Goal: Obtain resource: Download file/media

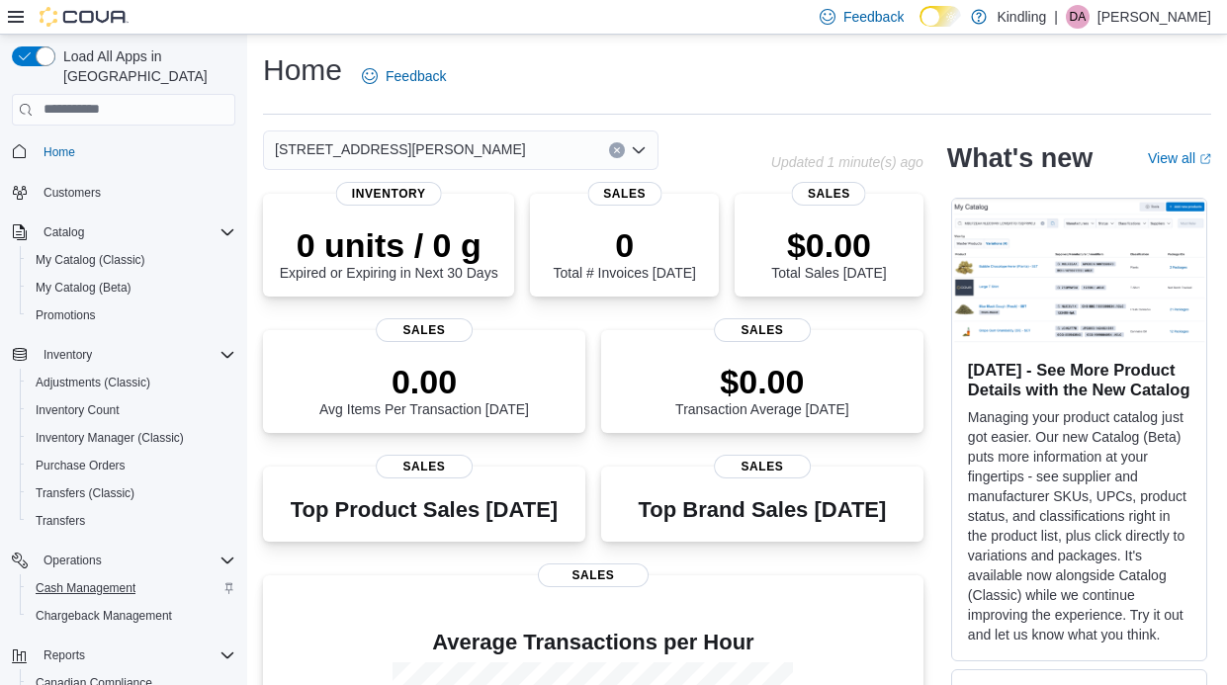
scroll to position [129, 0]
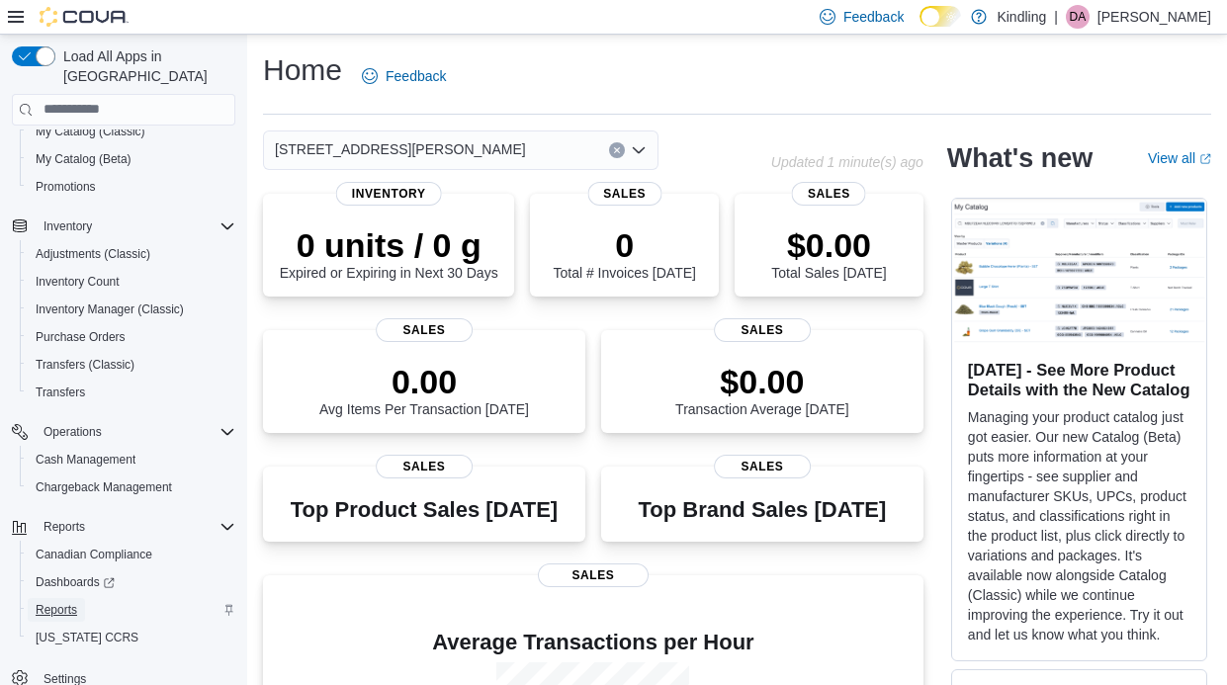
click at [60, 602] on span "Reports" at bounding box center [57, 610] width 42 height 16
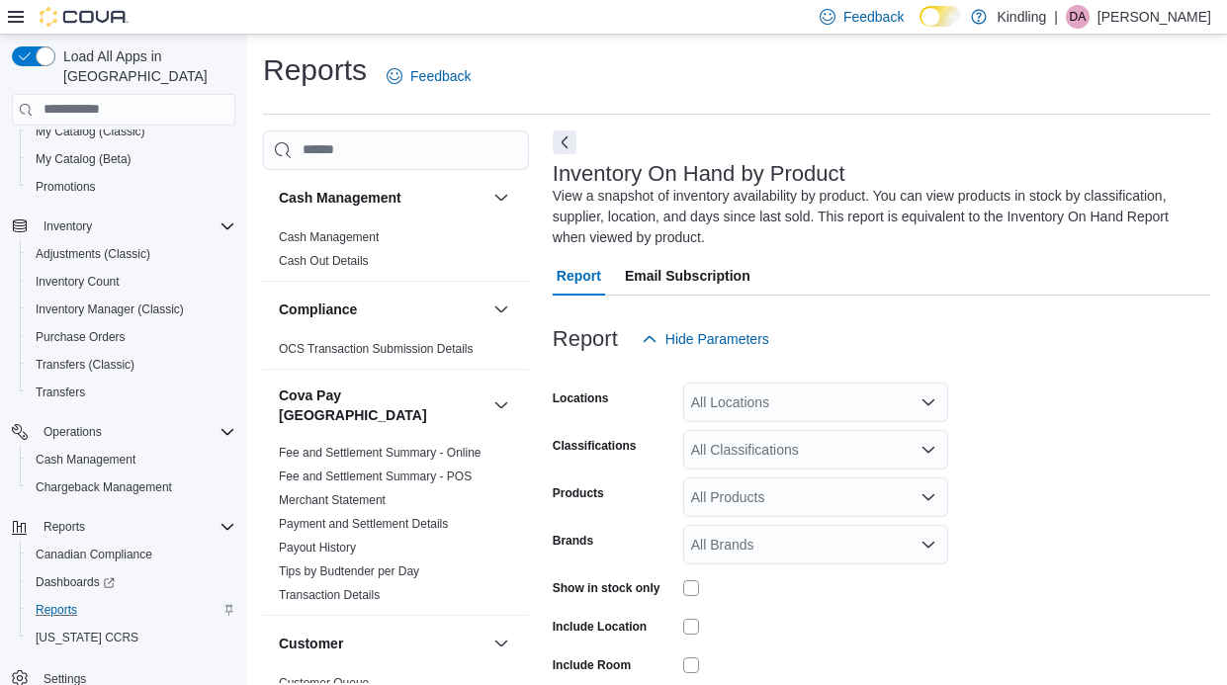
scroll to position [87, 0]
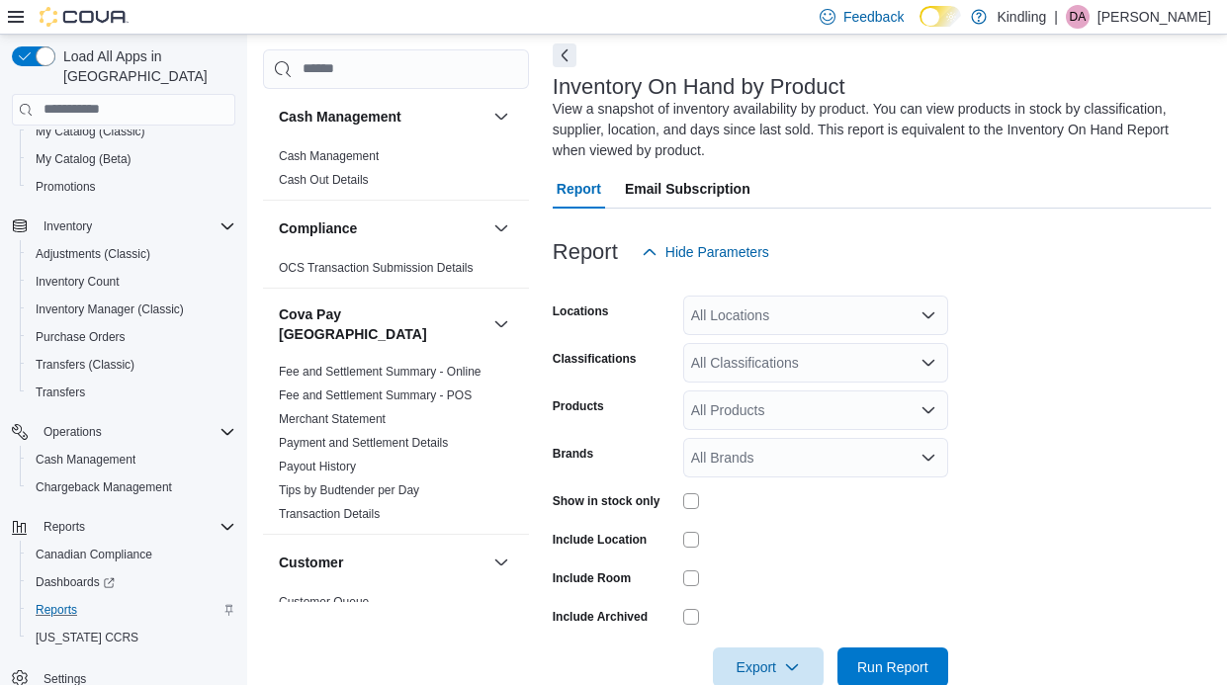
click at [736, 312] on div "All Locations" at bounding box center [815, 316] width 265 height 40
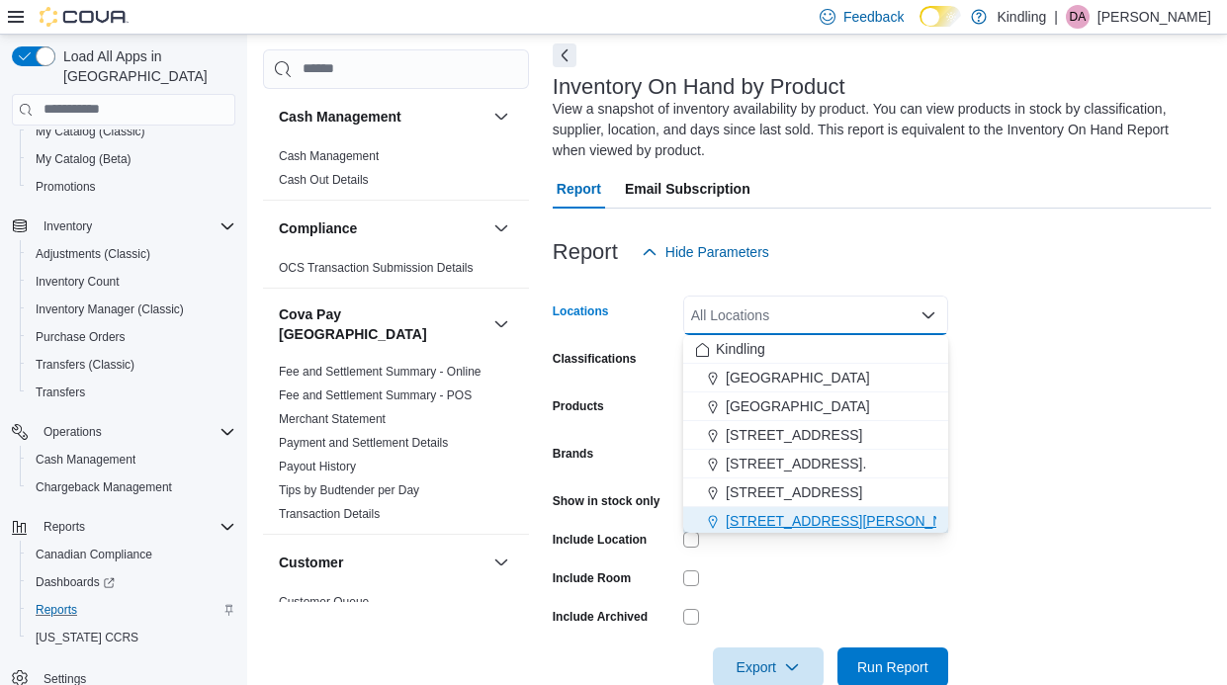
click at [781, 524] on span "249 Mary Street" at bounding box center [851, 521] width 251 height 20
click at [954, 545] on form "Locations 249 Mary Street Combo box. Selected. 249 Mary Street. Press Backspace…" at bounding box center [882, 479] width 659 height 415
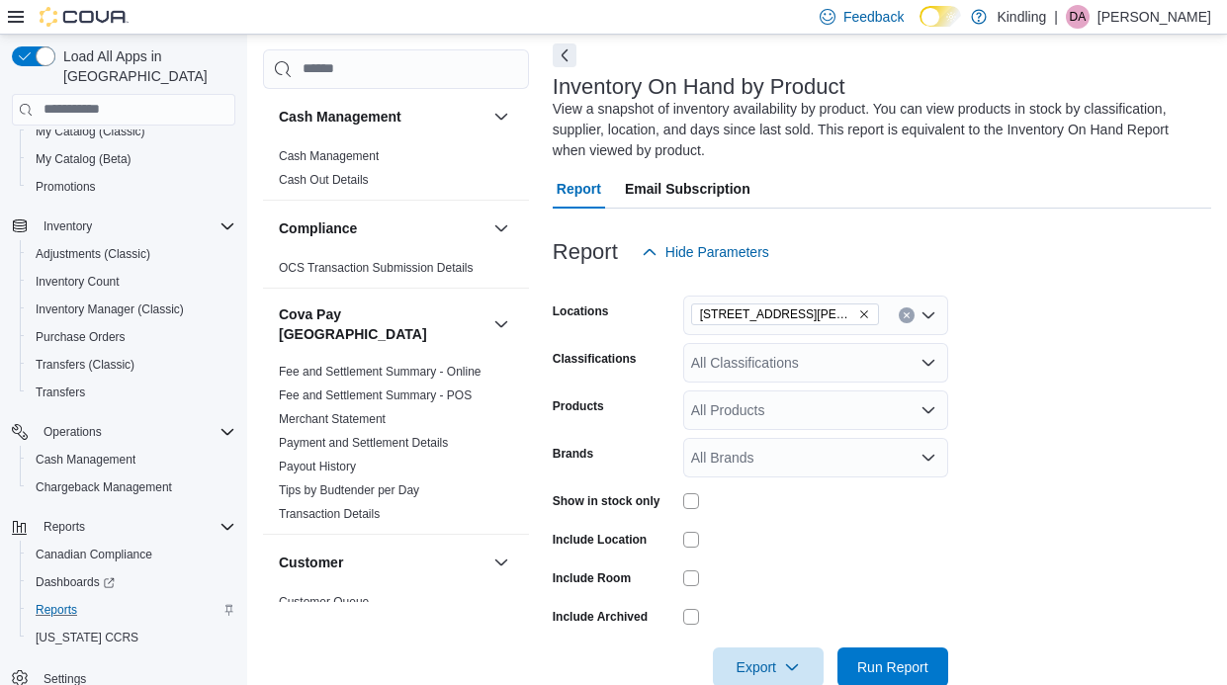
click at [772, 361] on div "All Classifications" at bounding box center [815, 363] width 265 height 40
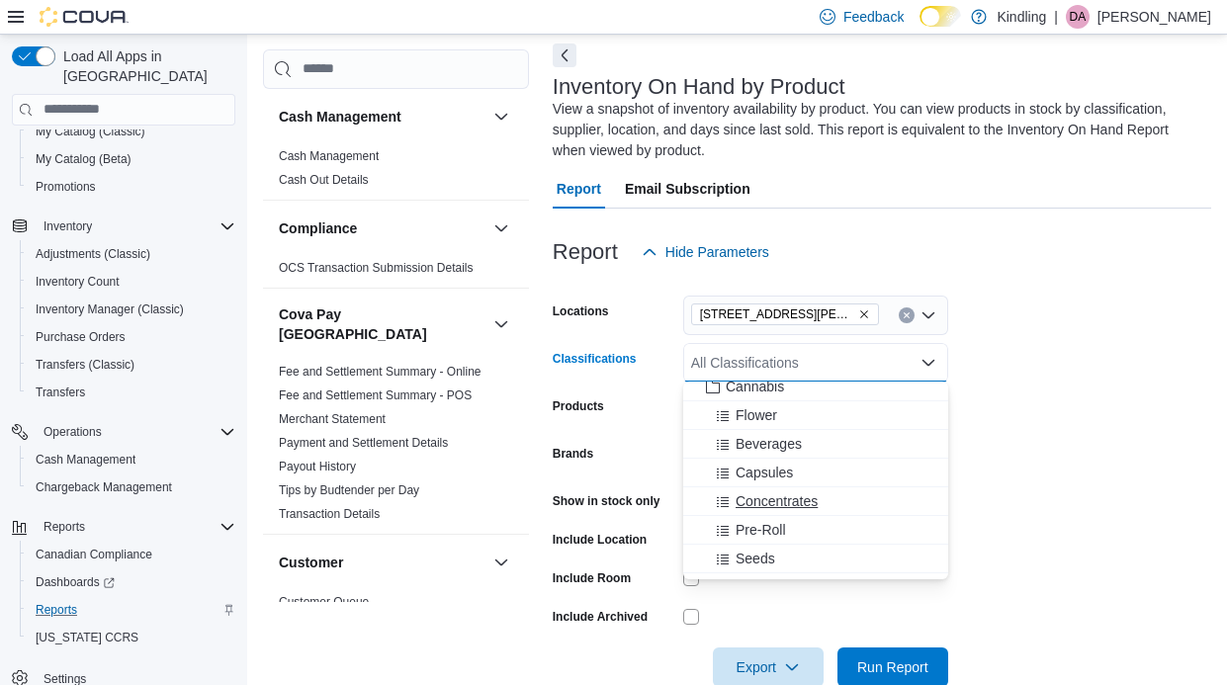
scroll to position [34, 0]
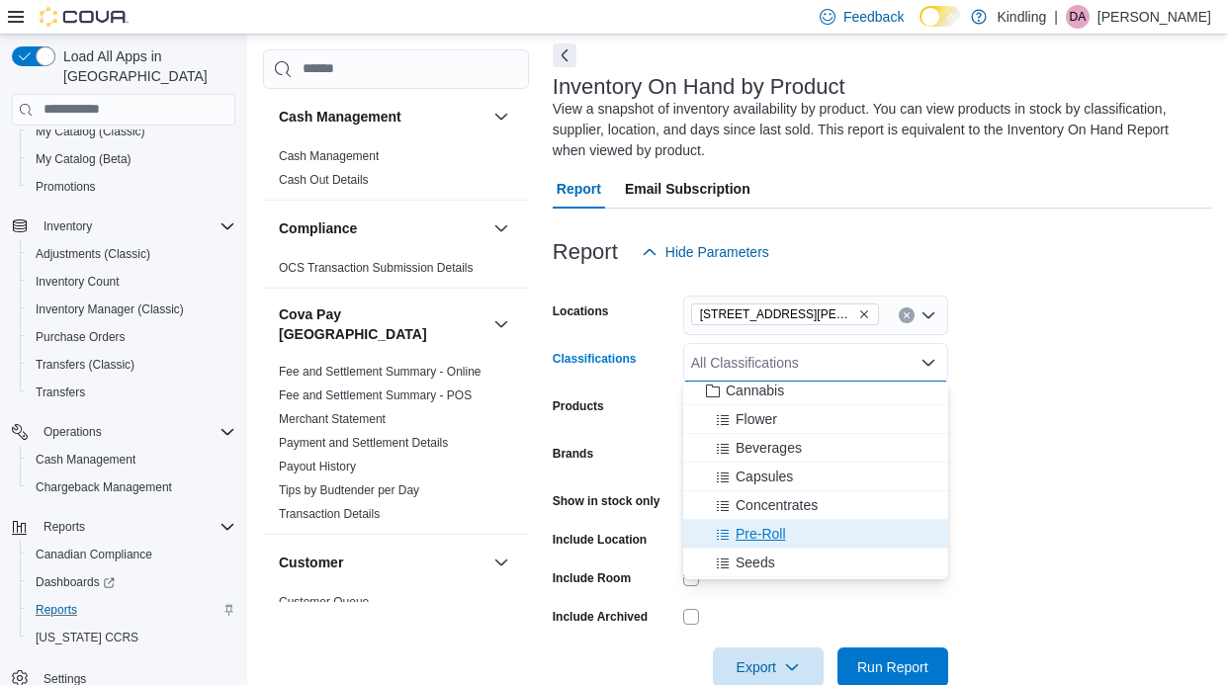
click at [758, 531] on span "Pre-Roll" at bounding box center [761, 534] width 50 height 20
click at [804, 609] on div at bounding box center [815, 617] width 265 height 16
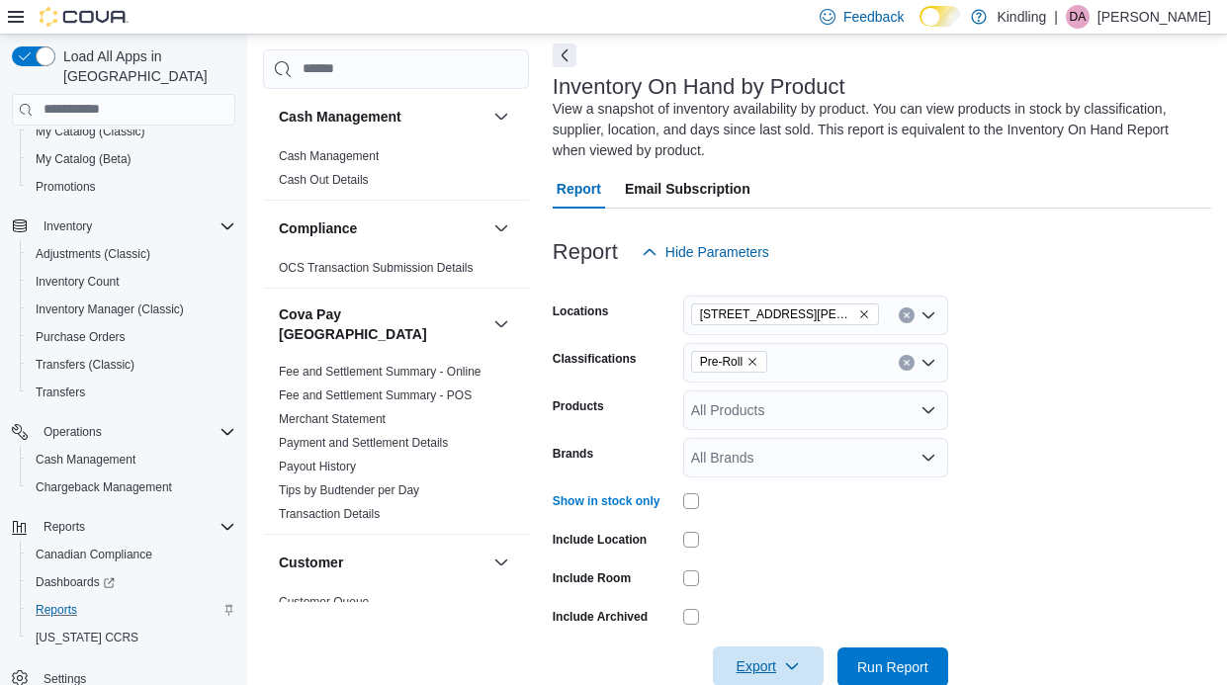
click at [761, 667] on span "Export" at bounding box center [768, 667] width 87 height 40
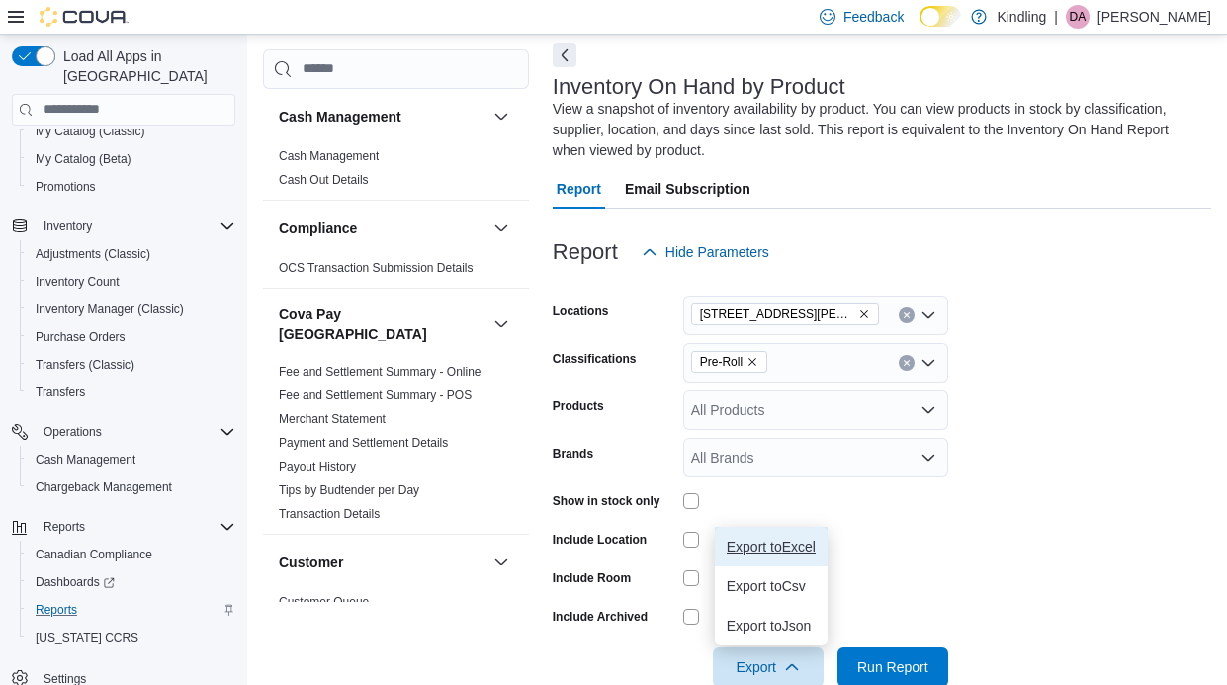
click at [785, 542] on span "Export to Excel" at bounding box center [771, 547] width 89 height 16
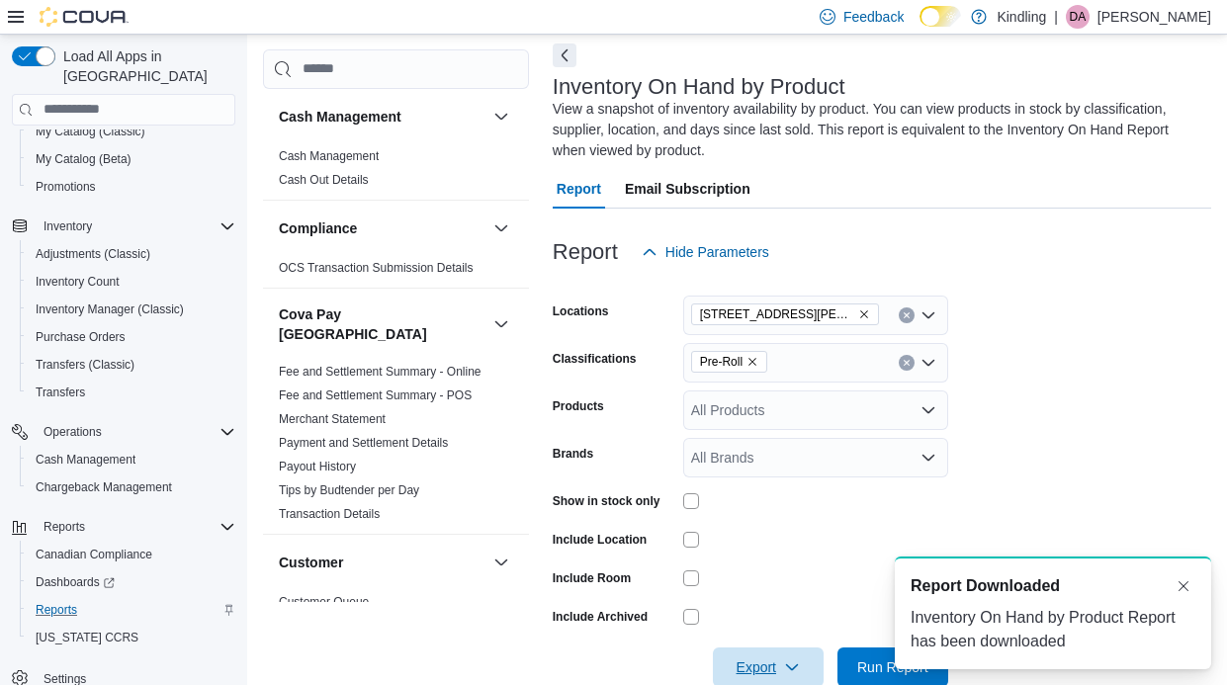
scroll to position [0, 0]
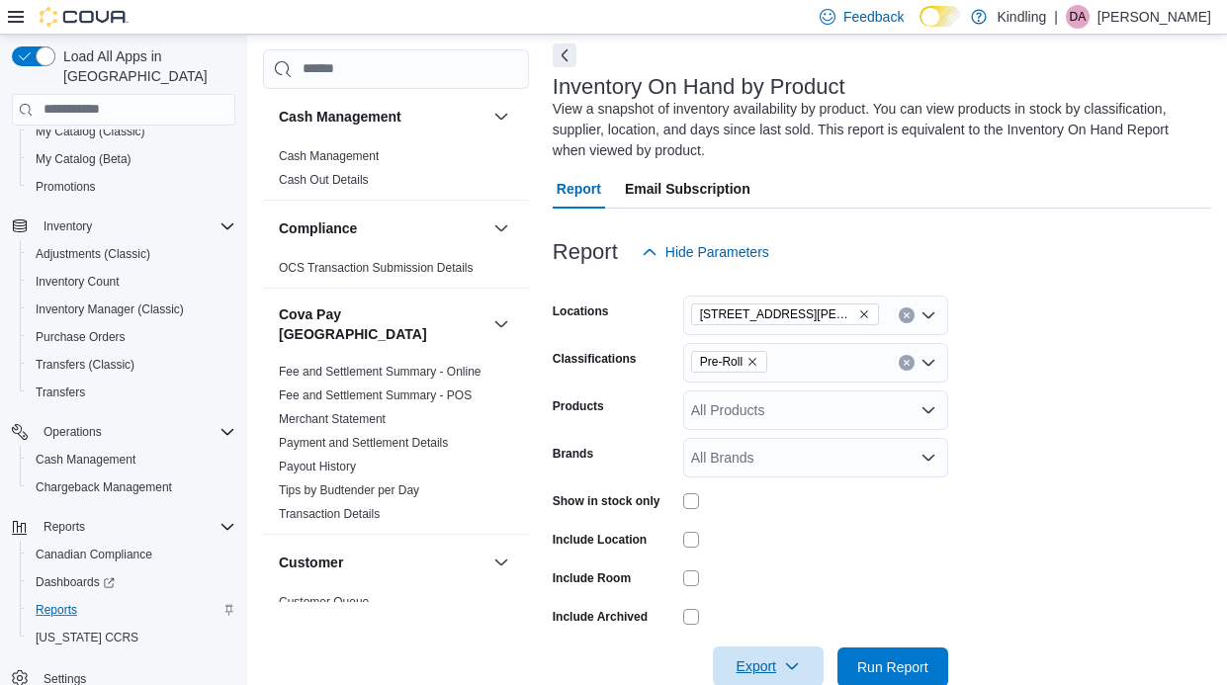
click at [758, 670] on span "Export" at bounding box center [768, 667] width 87 height 40
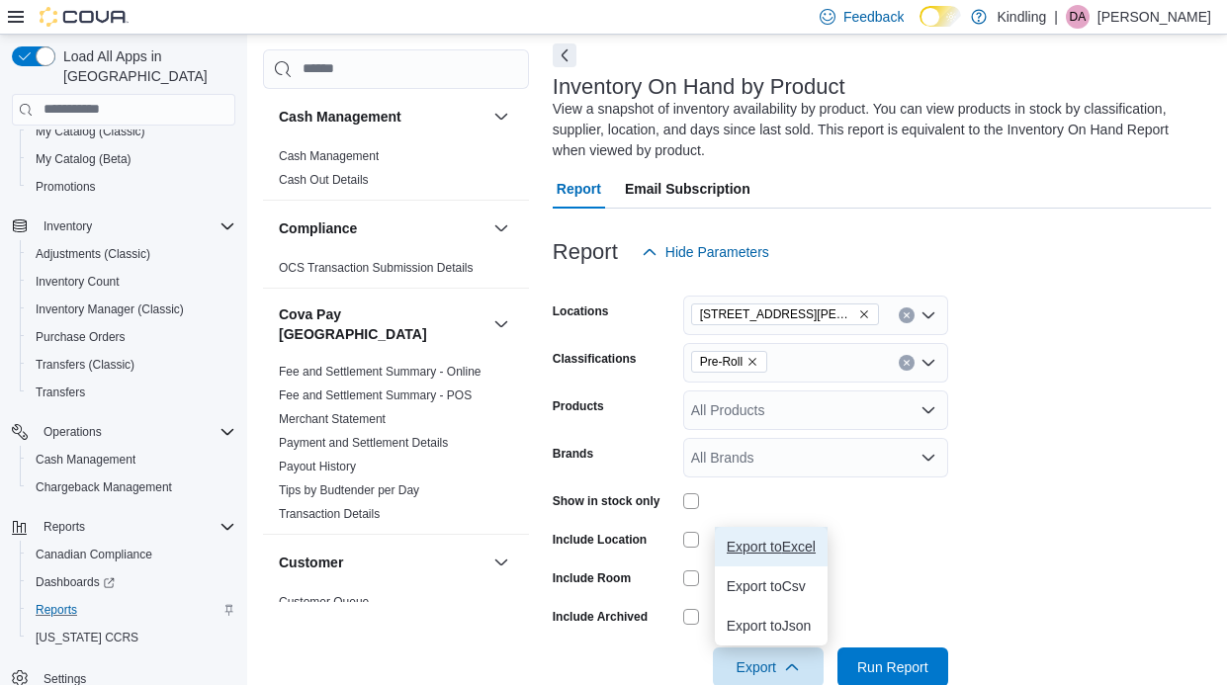
click at [764, 551] on span "Export to Excel" at bounding box center [771, 547] width 89 height 16
